Goal: Transaction & Acquisition: Register for event/course

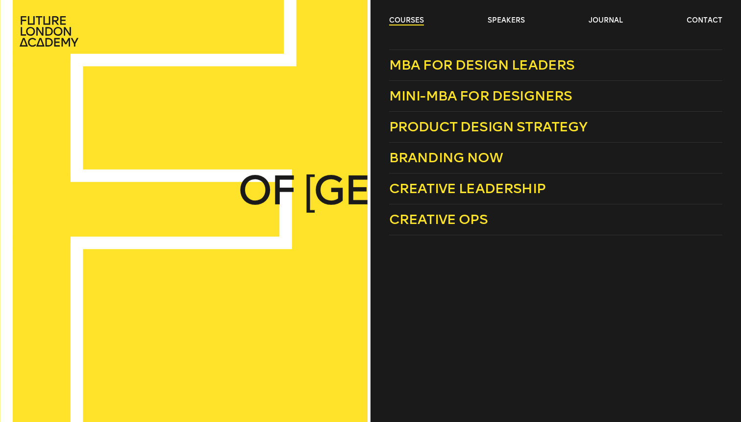
click at [397, 17] on link "courses" at bounding box center [406, 21] width 35 height 10
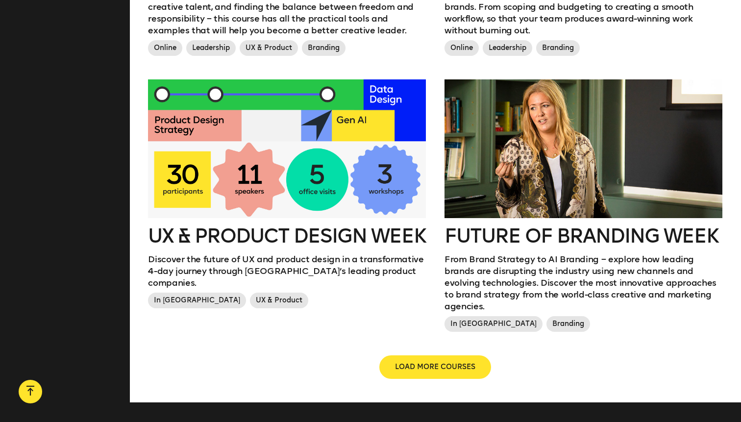
scroll to position [1033, 0]
click at [268, 159] on div at bounding box center [287, 148] width 278 height 139
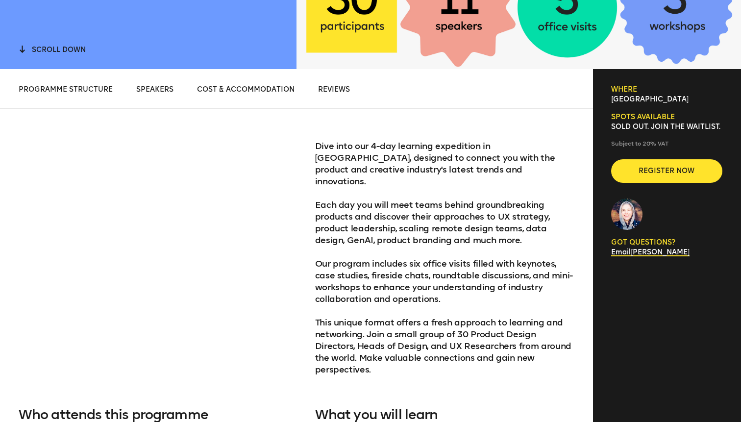
scroll to position [373, 0]
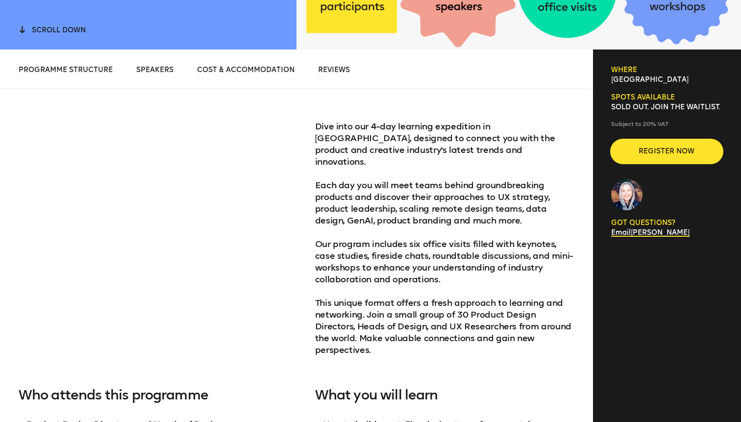
click at [666, 149] on span "Register now" at bounding box center [667, 152] width 80 height 10
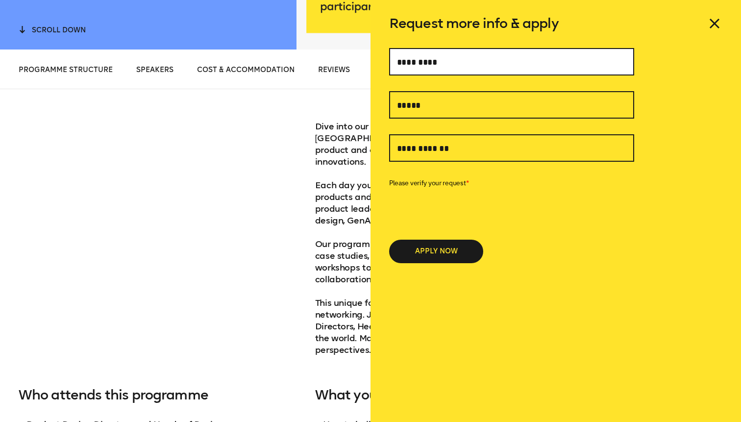
click at [485, 65] on input "text" at bounding box center [511, 61] width 245 height 27
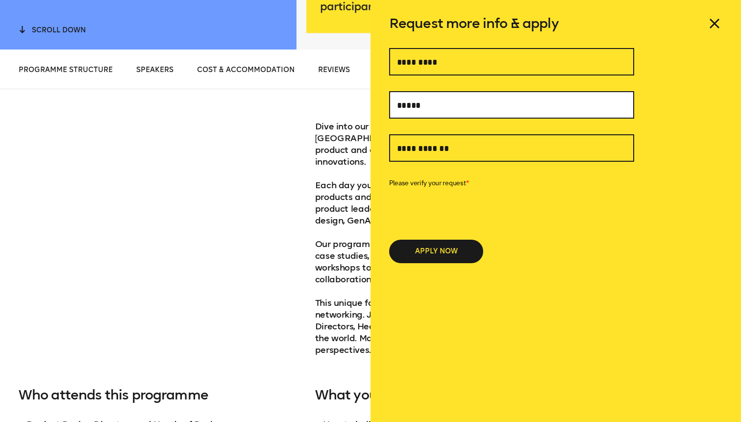
click at [428, 101] on input "text" at bounding box center [511, 104] width 245 height 27
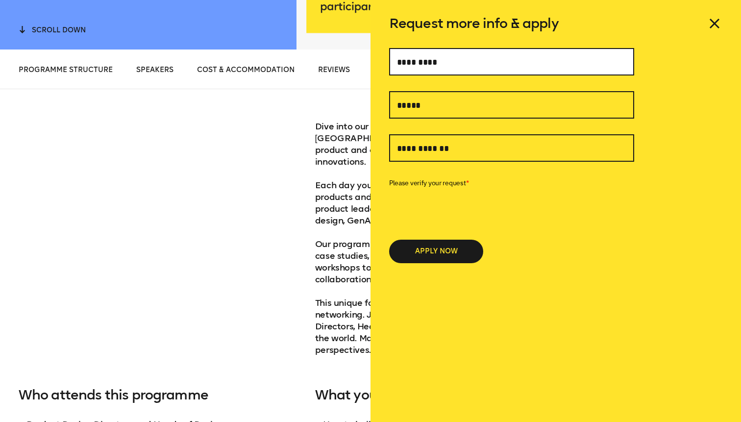
click at [414, 57] on input "text" at bounding box center [511, 61] width 245 height 27
type input "**********"
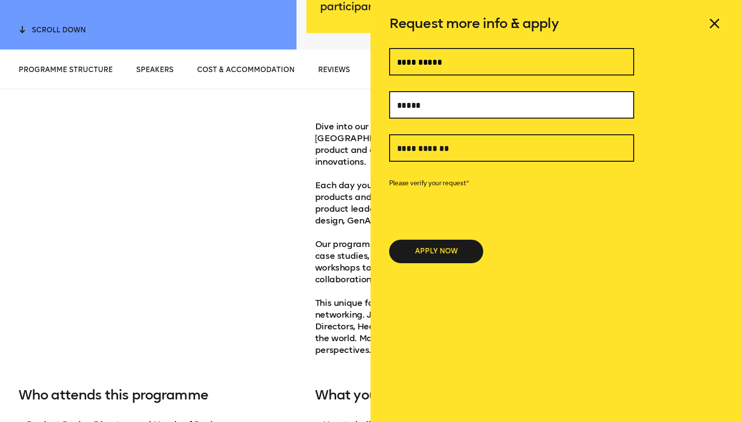
click at [418, 115] on input "text" at bounding box center [511, 104] width 245 height 27
type input "**********"
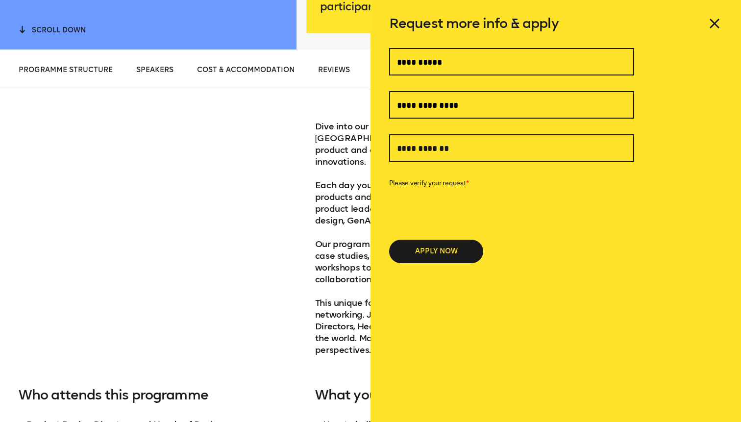
click at [306, 263] on div "Dive into our 4-day learning expedition in [GEOGRAPHIC_DATA], designed to conne…" at bounding box center [297, 334] width 556 height 490
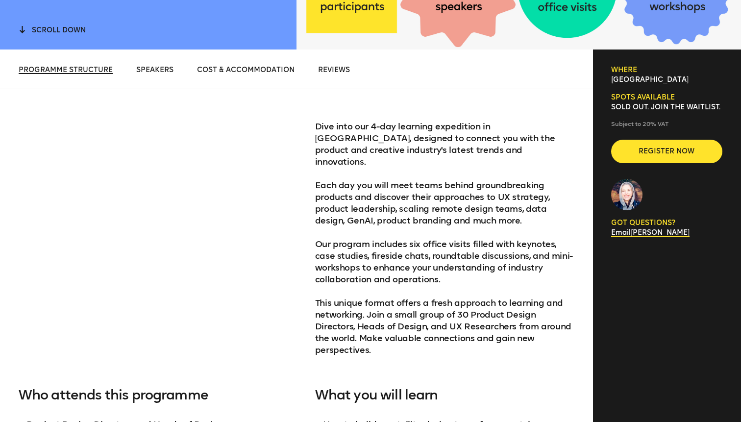
click at [84, 71] on span "Programme structure" at bounding box center [66, 70] width 94 height 8
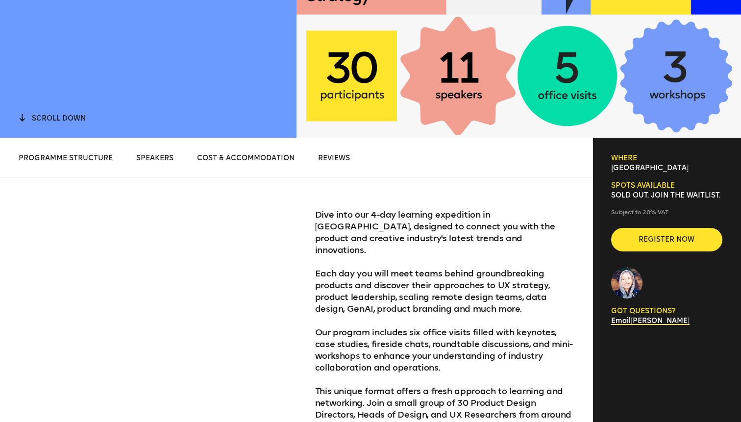
scroll to position [297, 0]
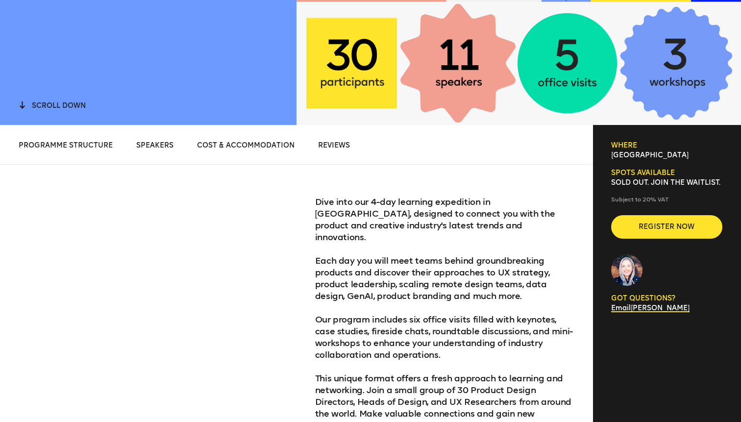
click at [342, 135] on div "Programme structure Speakers Cost & Accommodation Reviews Programme structure P…" at bounding box center [296, 145] width 593 height 40
click at [327, 143] on span "Reviews" at bounding box center [334, 145] width 32 height 8
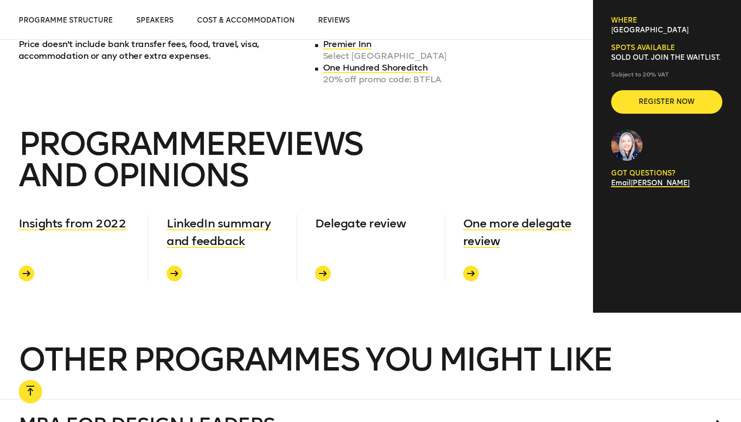
scroll to position [3776, 0]
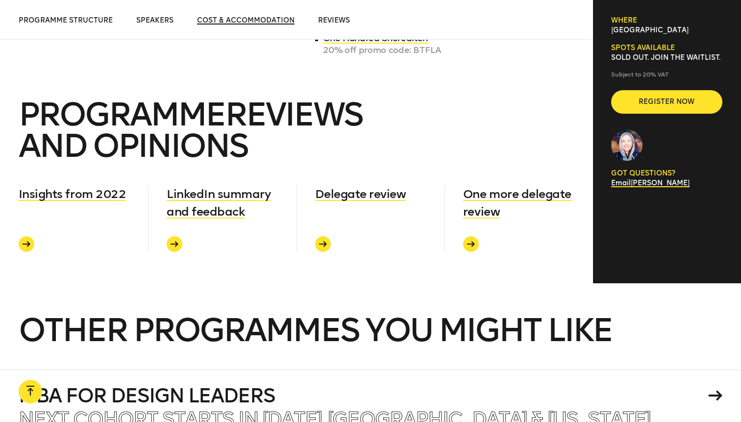
click at [261, 17] on span "Cost & Accommodation" at bounding box center [246, 20] width 98 height 8
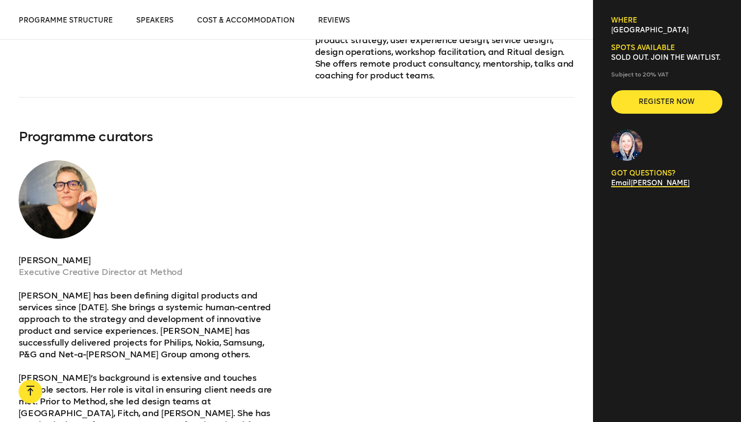
scroll to position [2638, 0]
